Goal: Task Accomplishment & Management: Use online tool/utility

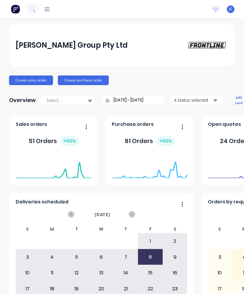
click at [50, 8] on icon at bounding box center [47, 9] width 5 height 6
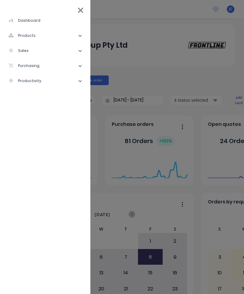
click at [30, 51] on li "sales" at bounding box center [45, 50] width 81 height 15
click at [42, 63] on div "Sales Orders" at bounding box center [30, 65] width 34 height 5
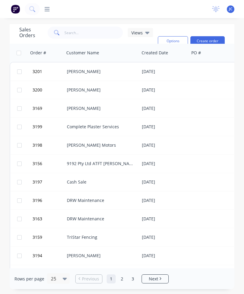
click at [93, 74] on div "[PERSON_NAME]" at bounding box center [100, 71] width 67 height 6
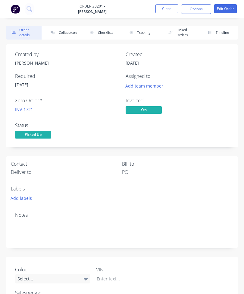
click at [193, 8] on button "Options" at bounding box center [196, 9] width 30 height 10
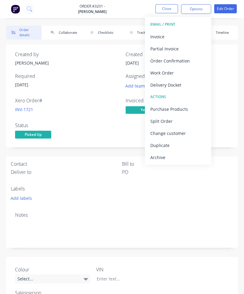
click at [166, 36] on div "Invoice" at bounding box center [177, 36] width 55 height 9
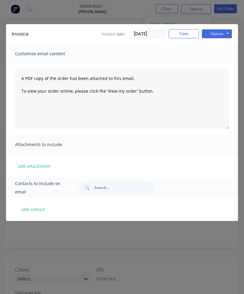
click at [223, 36] on button "Options" at bounding box center [217, 33] width 30 height 9
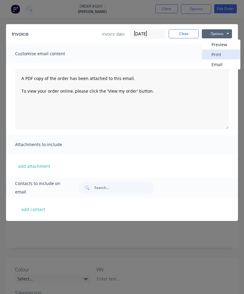
click at [220, 55] on button "Print" at bounding box center [221, 54] width 39 height 10
